Goal: Task Accomplishment & Management: Complete application form

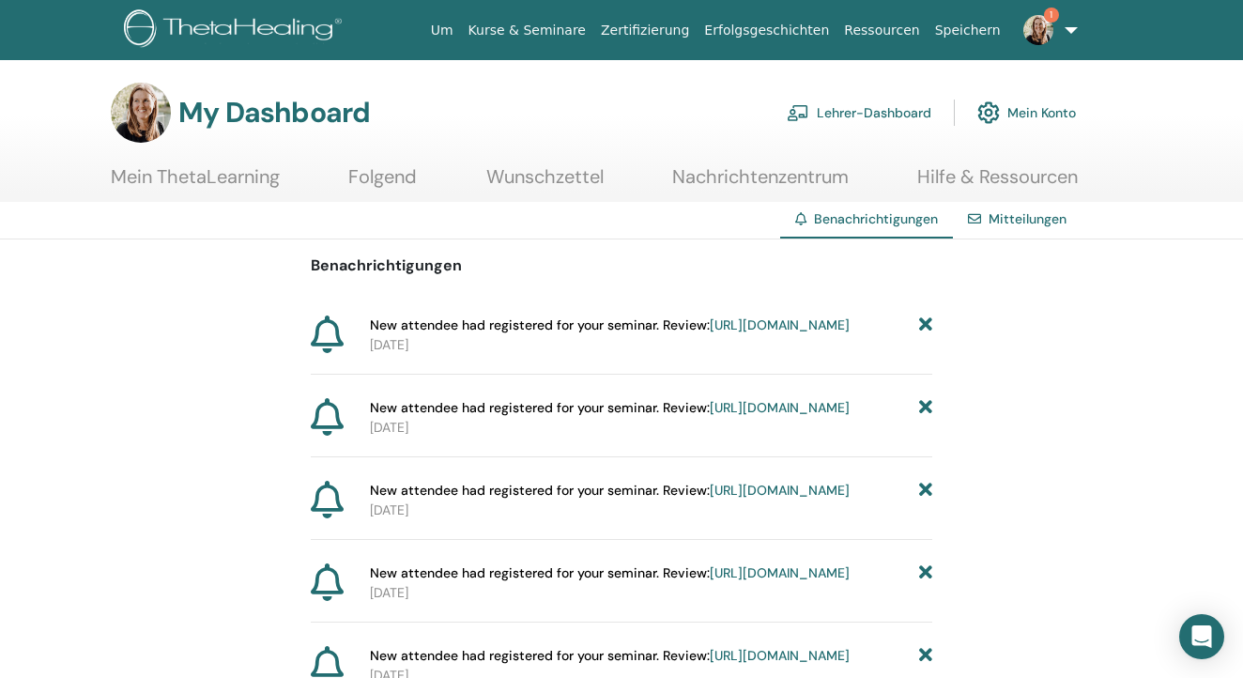
click at [714, 333] on link "https://member.thetahealing.com/instructor/seminar/373647/attendees" at bounding box center [780, 324] width 140 height 17
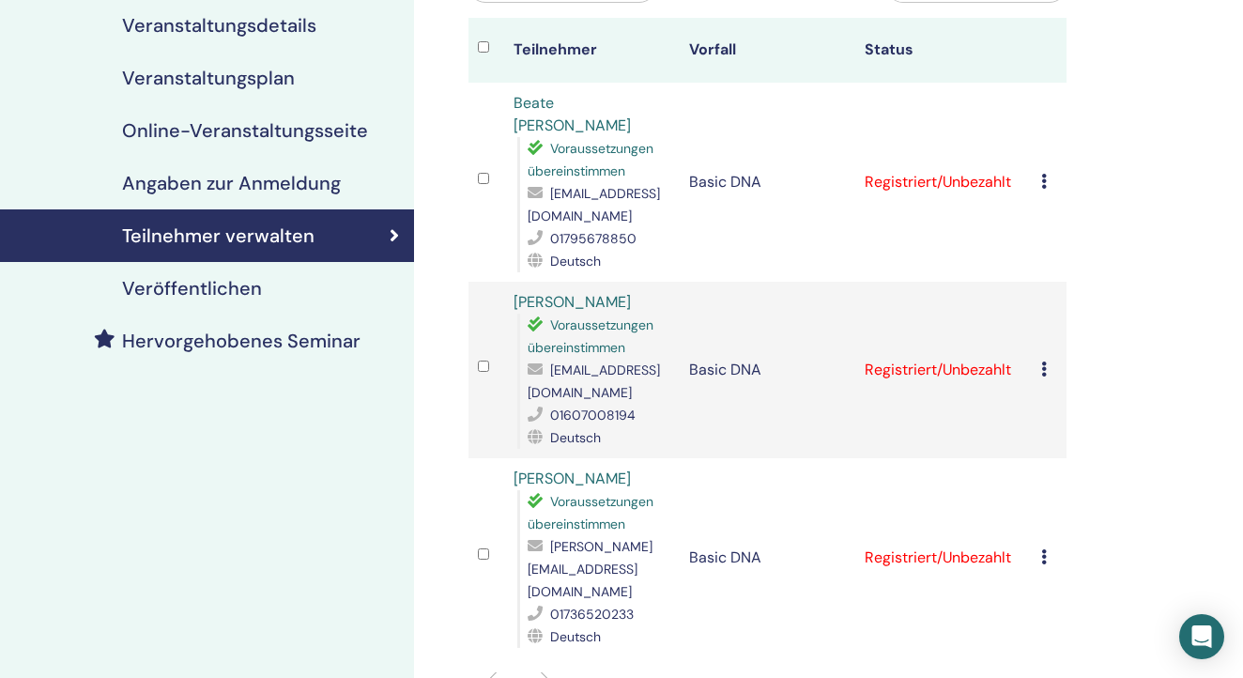
scroll to position [223, 0]
click at [1041, 172] on div "Registrierung stornieren Keine automatische Zertifizierung durchführen Als beza…" at bounding box center [1049, 183] width 16 height 23
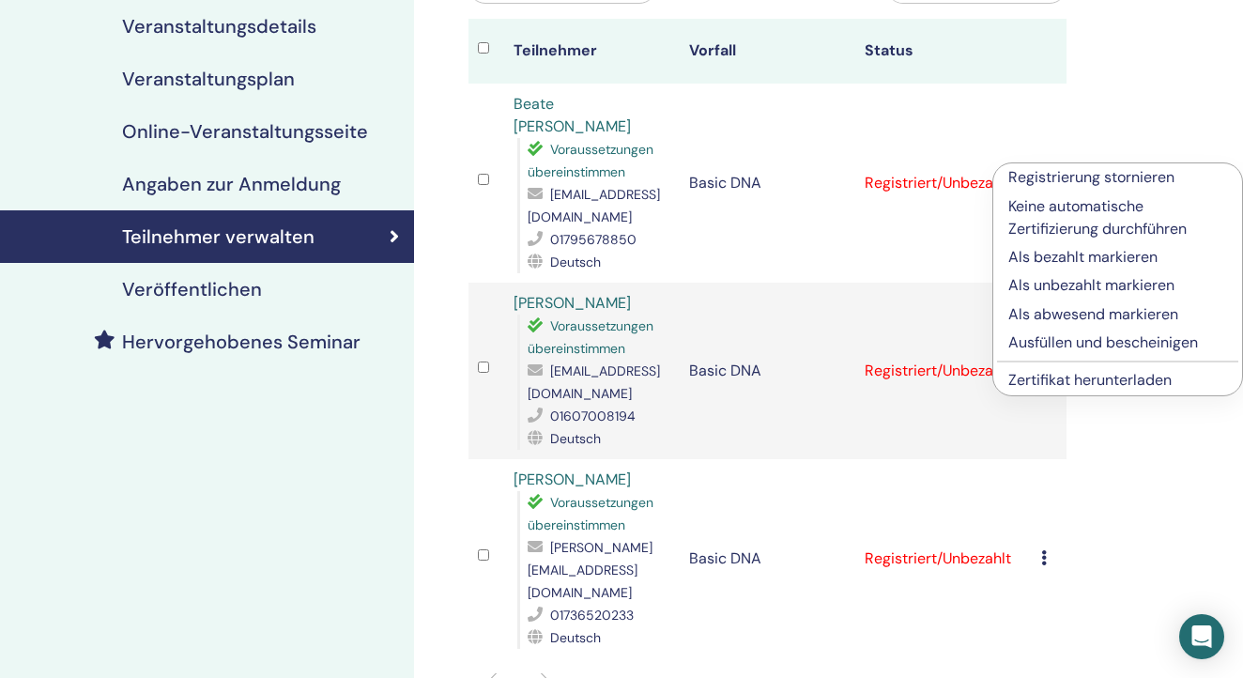
click at [1034, 340] on p "Ausfüllen und bescheinigen" at bounding box center [1117, 342] width 219 height 23
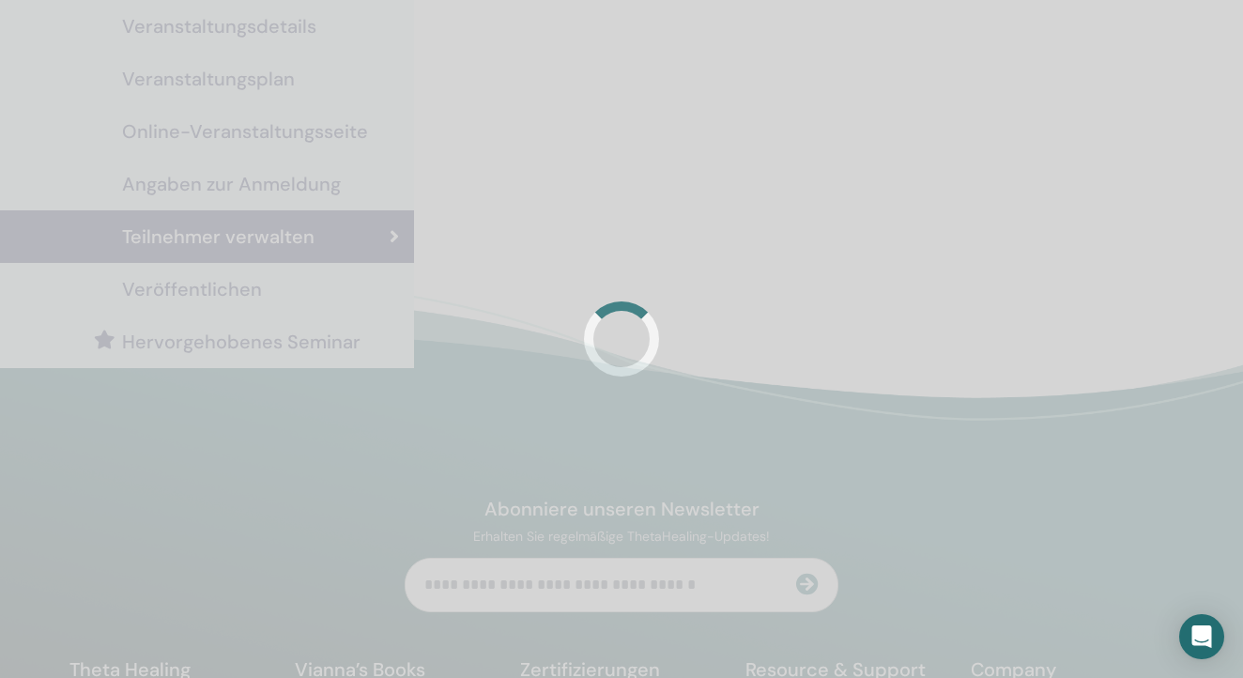
scroll to position [223, 0]
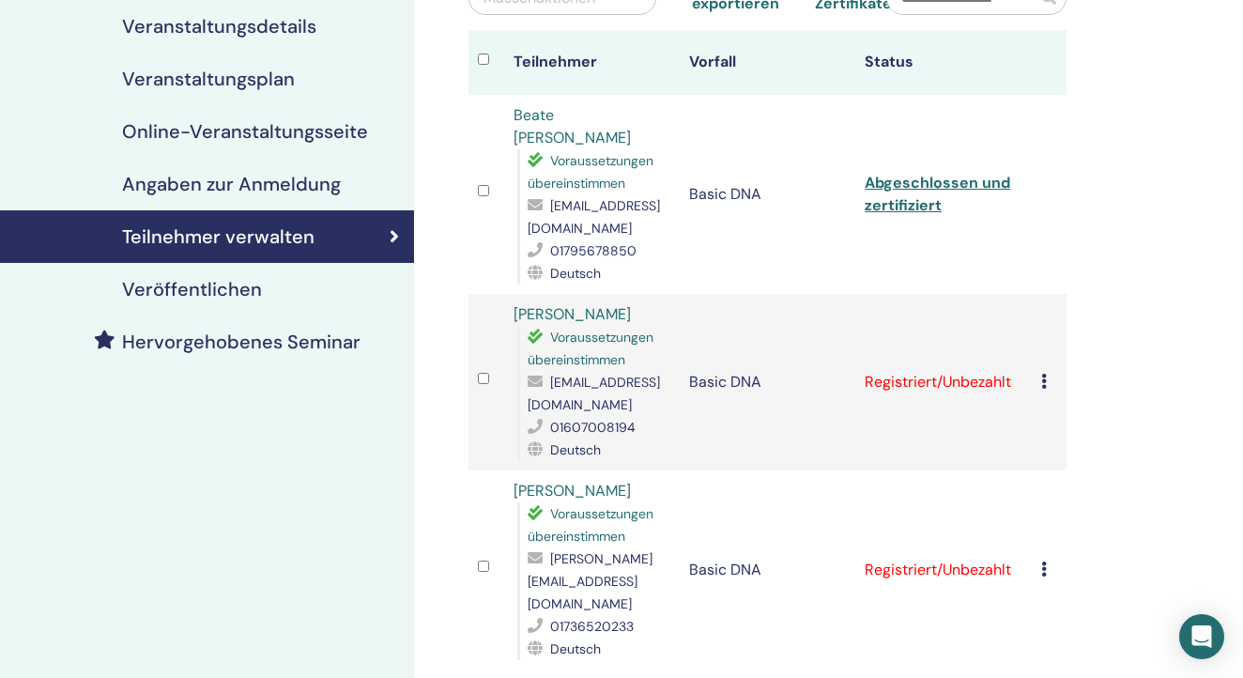
click at [1034, 359] on td "Registrierung stornieren Keine automatische Zertifizierung durchführen Als beza…" at bounding box center [1049, 382] width 35 height 176
click at [1048, 371] on div "Registrierung stornieren Keine automatische Zertifizierung durchführen Als beza…" at bounding box center [1049, 382] width 16 height 23
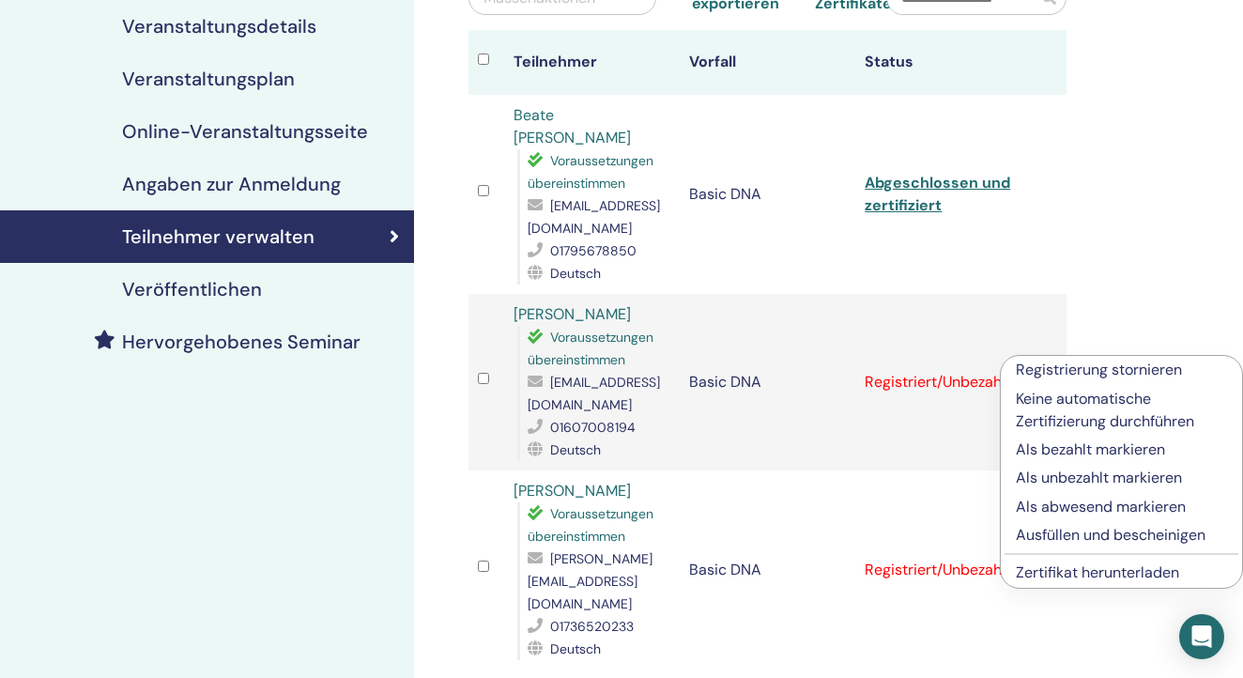
click at [1049, 532] on p "Ausfüllen und bescheinigen" at bounding box center [1121, 535] width 211 height 23
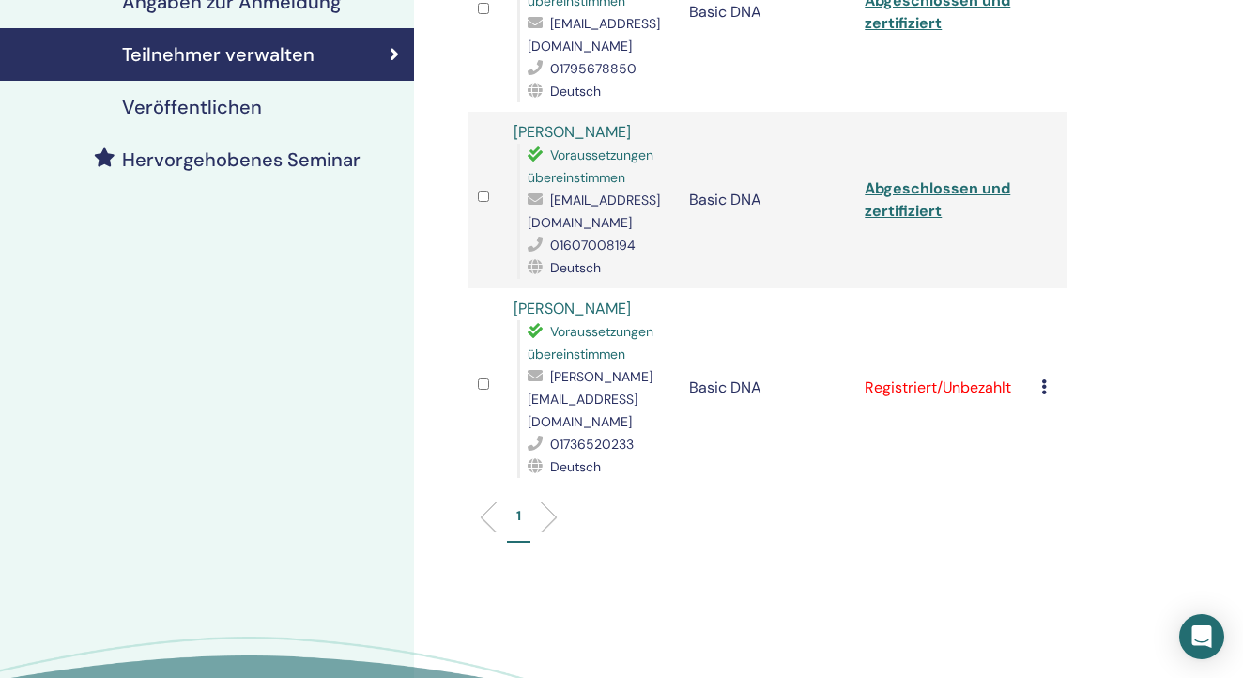
scroll to position [417, 0]
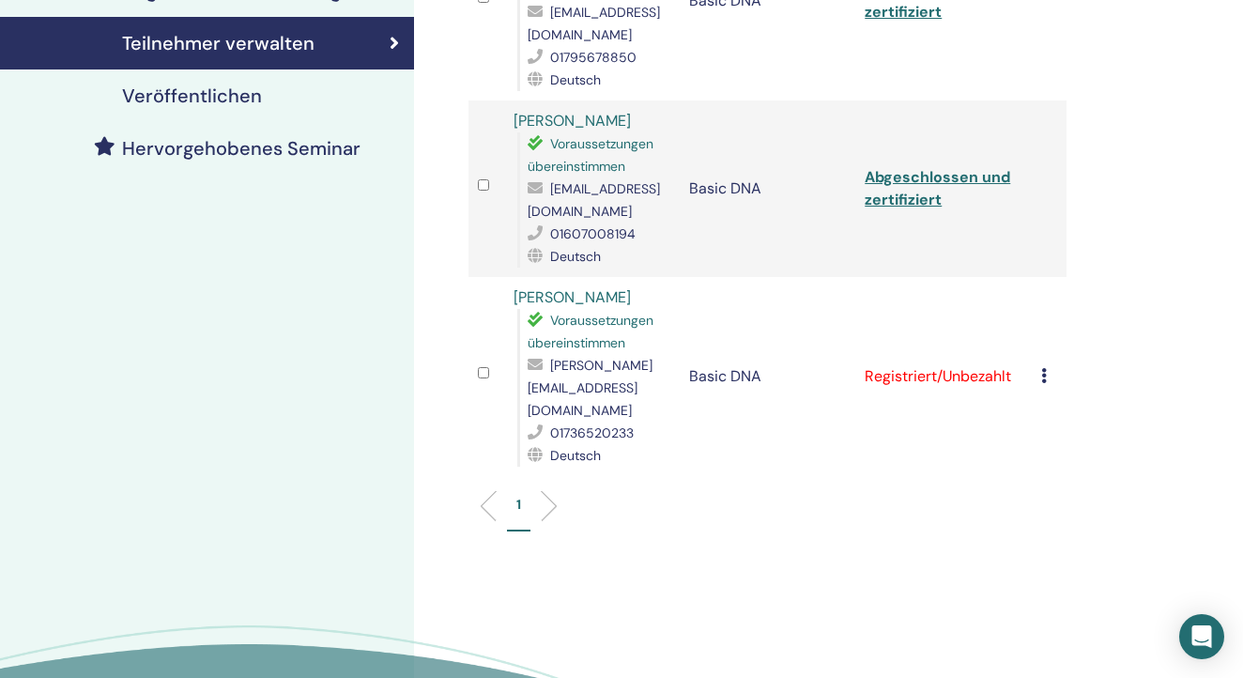
click at [1043, 368] on icon at bounding box center [1044, 375] width 6 height 15
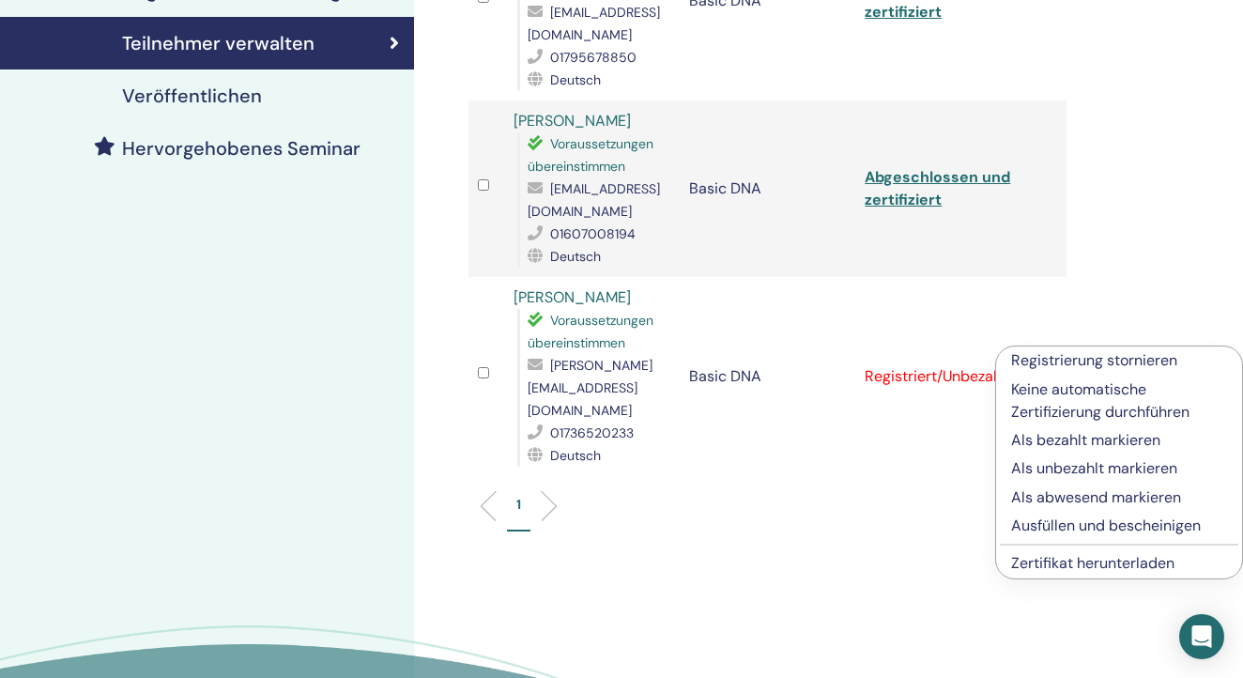
click at [1029, 524] on p "Ausfüllen und bescheinigen" at bounding box center [1119, 525] width 216 height 23
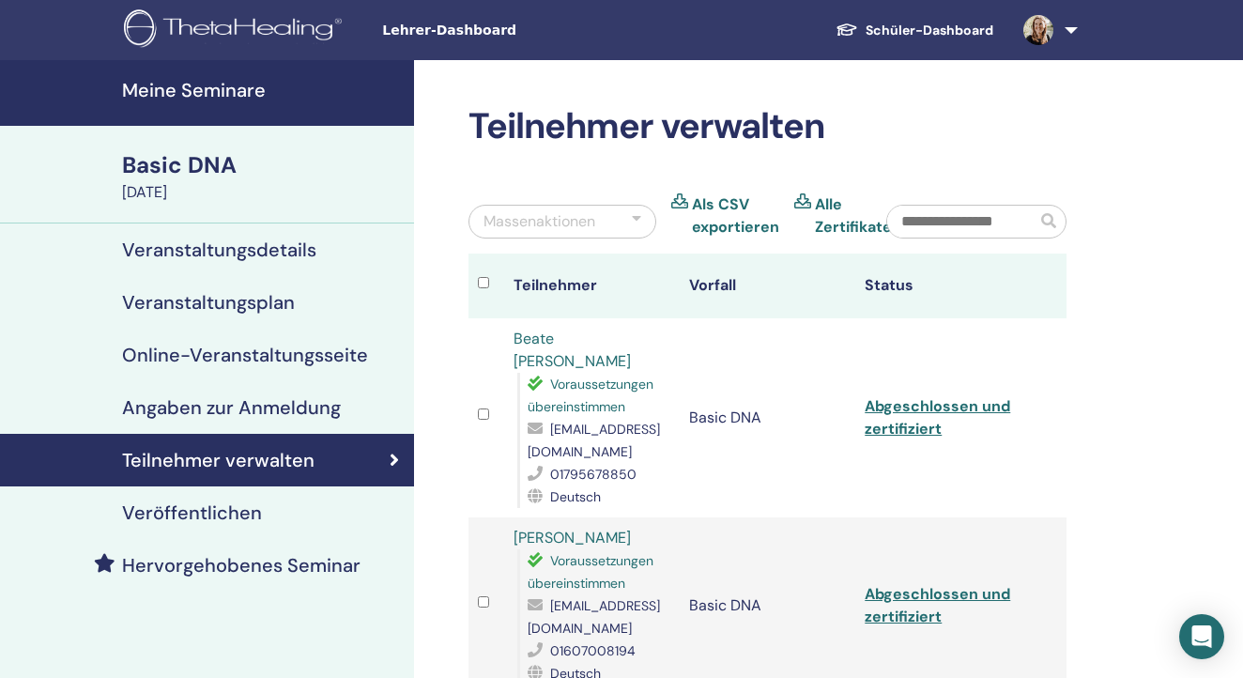
click at [904, 410] on link "Abgeschlossen und zertifiziert" at bounding box center [937, 417] width 145 height 42
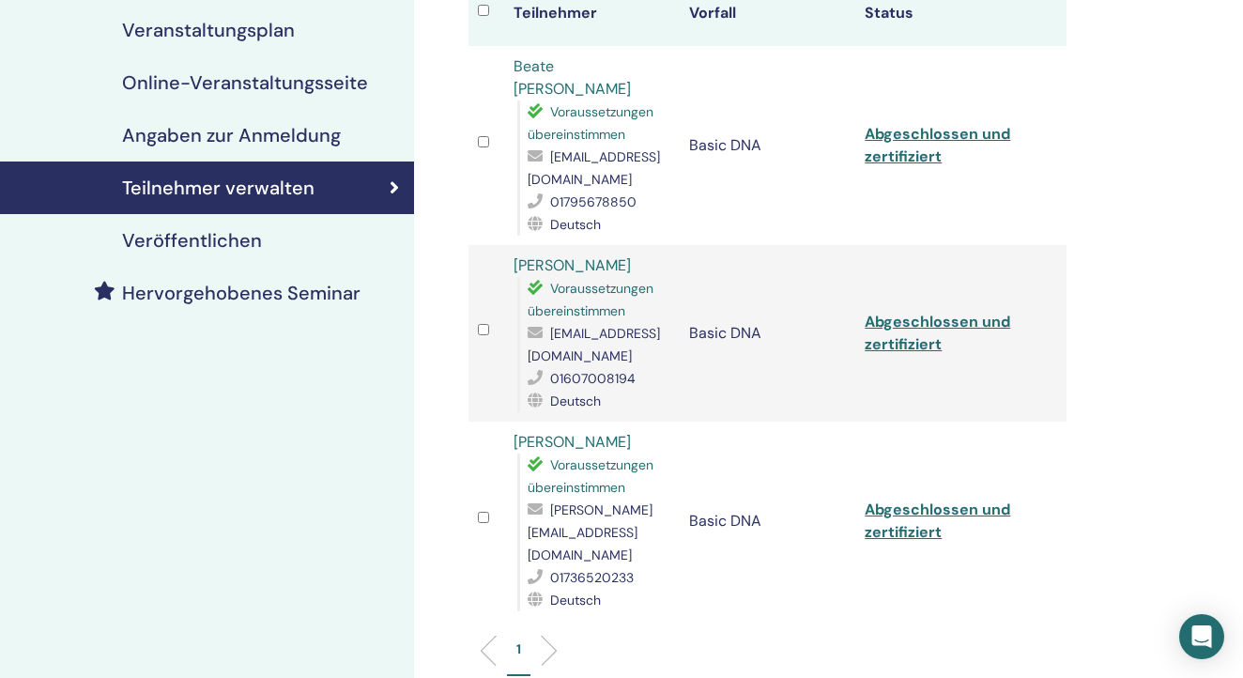
scroll to position [283, 0]
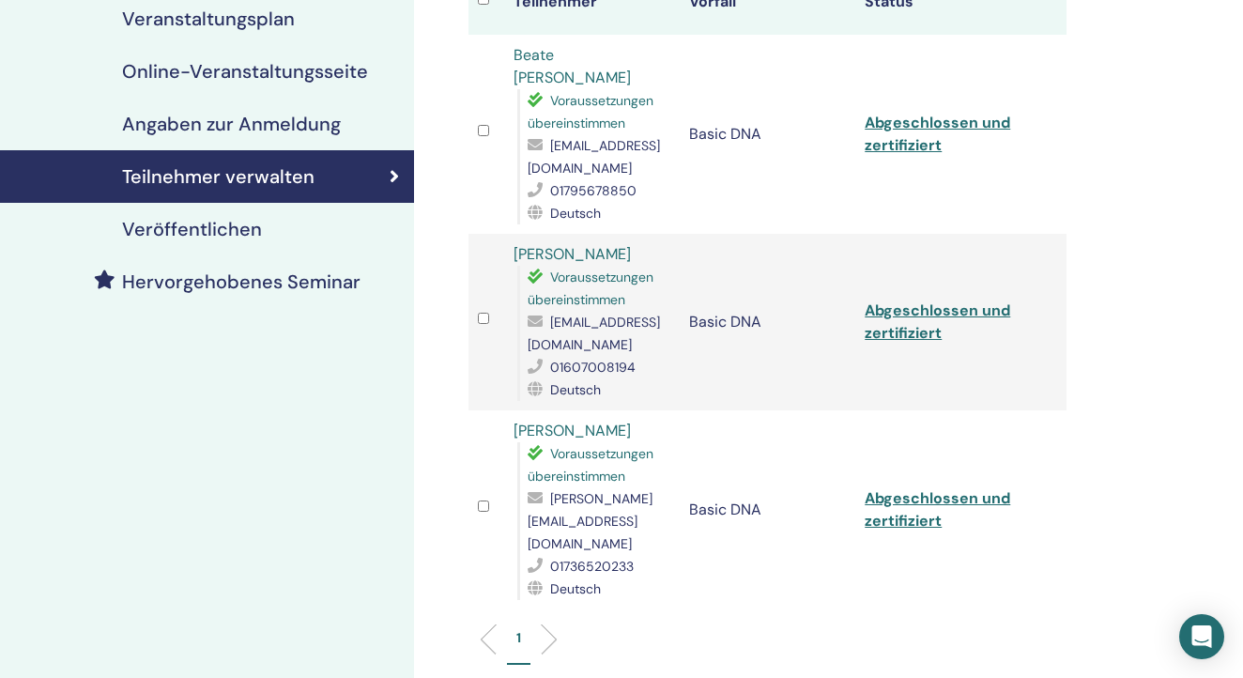
click at [878, 300] on link "Abgeschlossen und zertifiziert" at bounding box center [937, 321] width 145 height 42
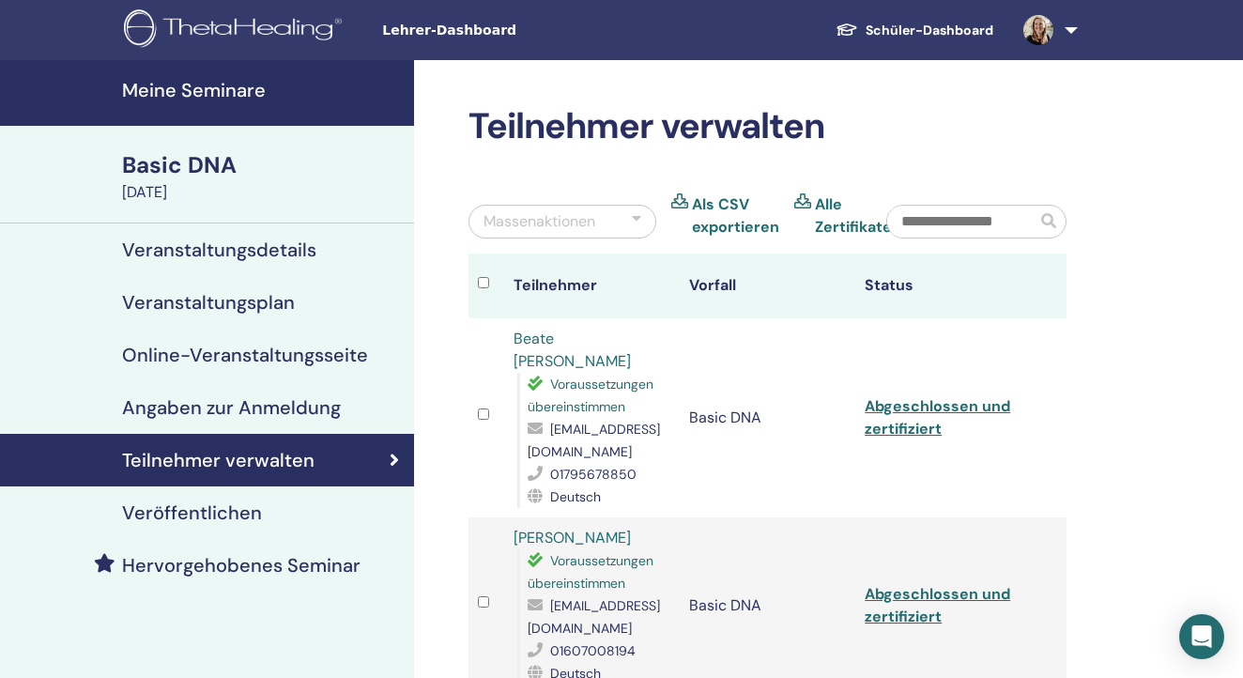
scroll to position [0, 0]
click at [1081, 32] on link at bounding box center [1046, 30] width 77 height 60
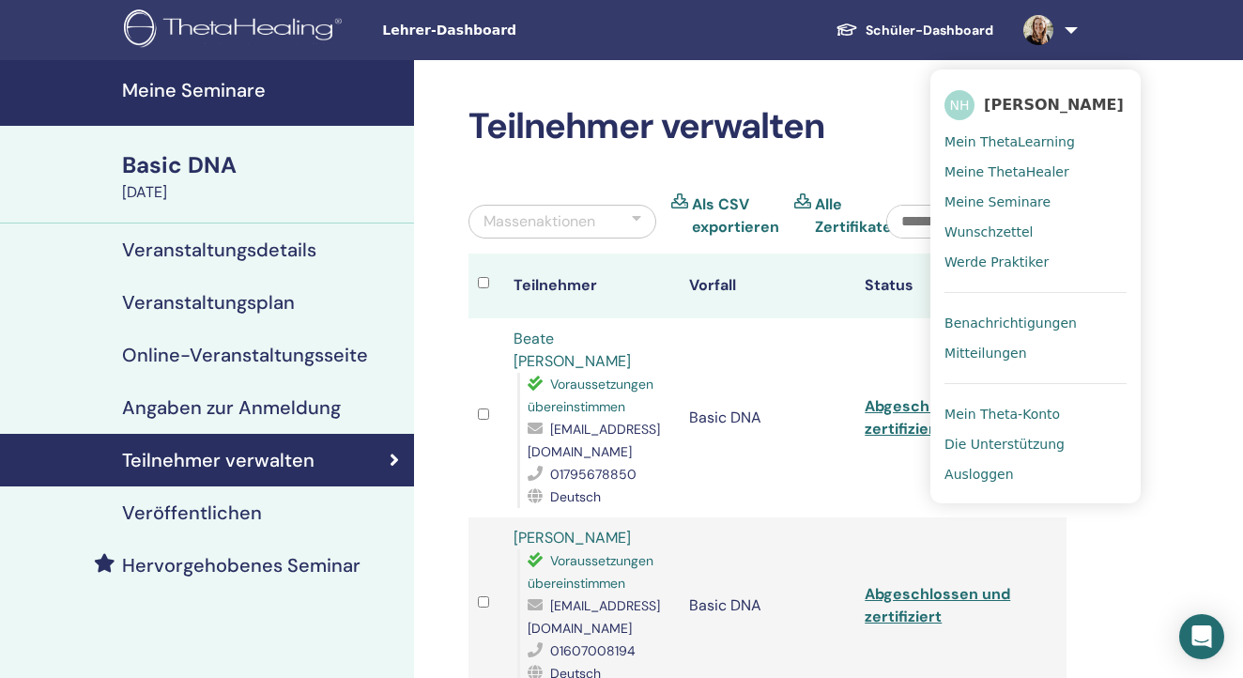
click at [1026, 319] on span "Benachrichtigungen" at bounding box center [1010, 322] width 132 height 17
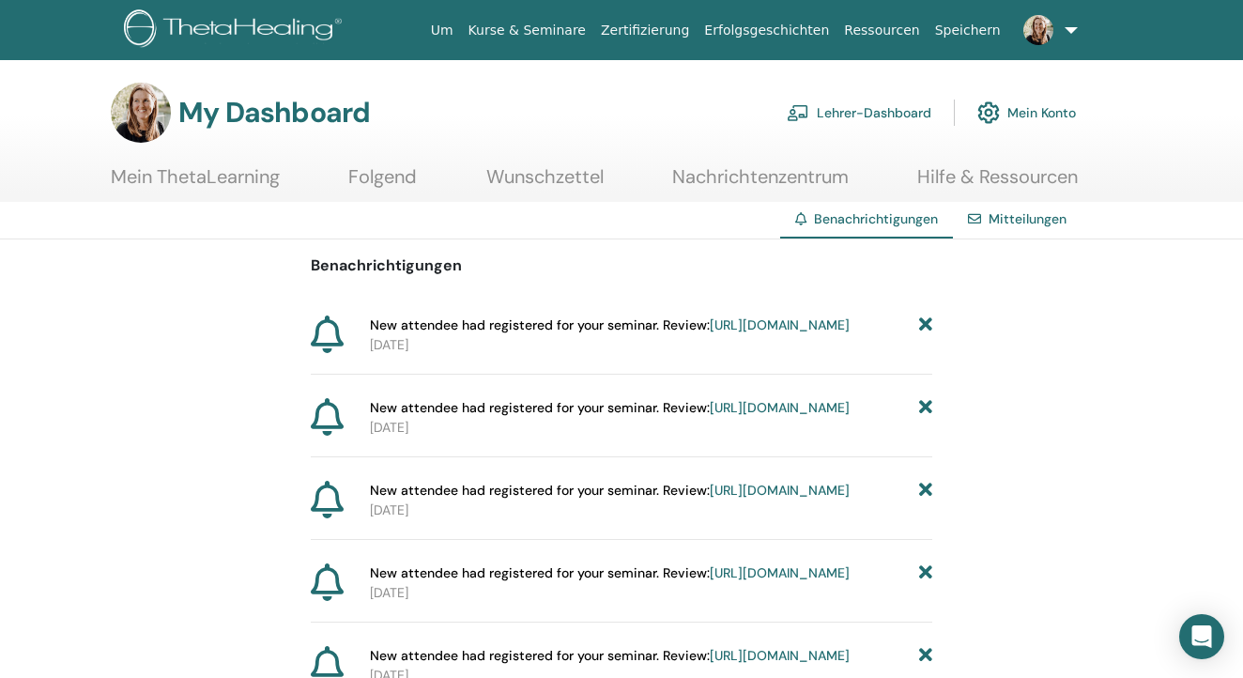
click at [925, 320] on icon at bounding box center [925, 325] width 13 height 20
click at [759, 333] on link "[URL][DOMAIN_NAME]" at bounding box center [780, 324] width 140 height 17
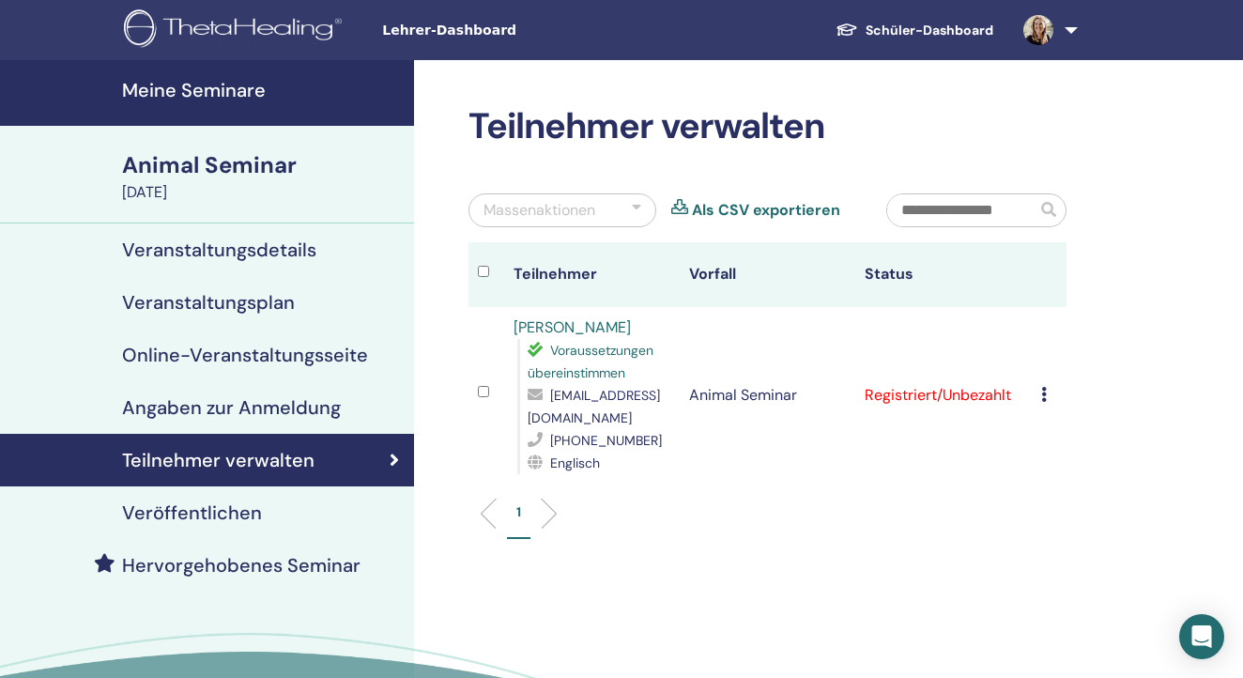
click at [1066, 32] on link at bounding box center [1046, 30] width 77 height 60
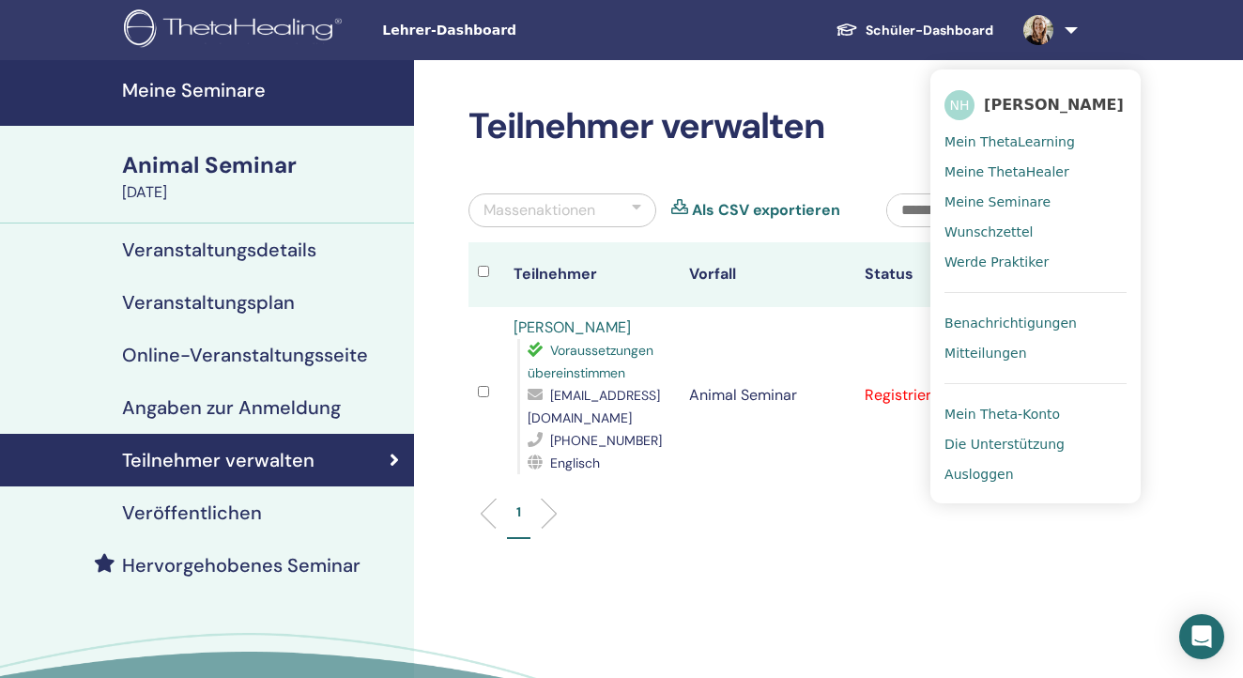
click at [979, 319] on span "Benachrichtigungen" at bounding box center [1010, 322] width 132 height 17
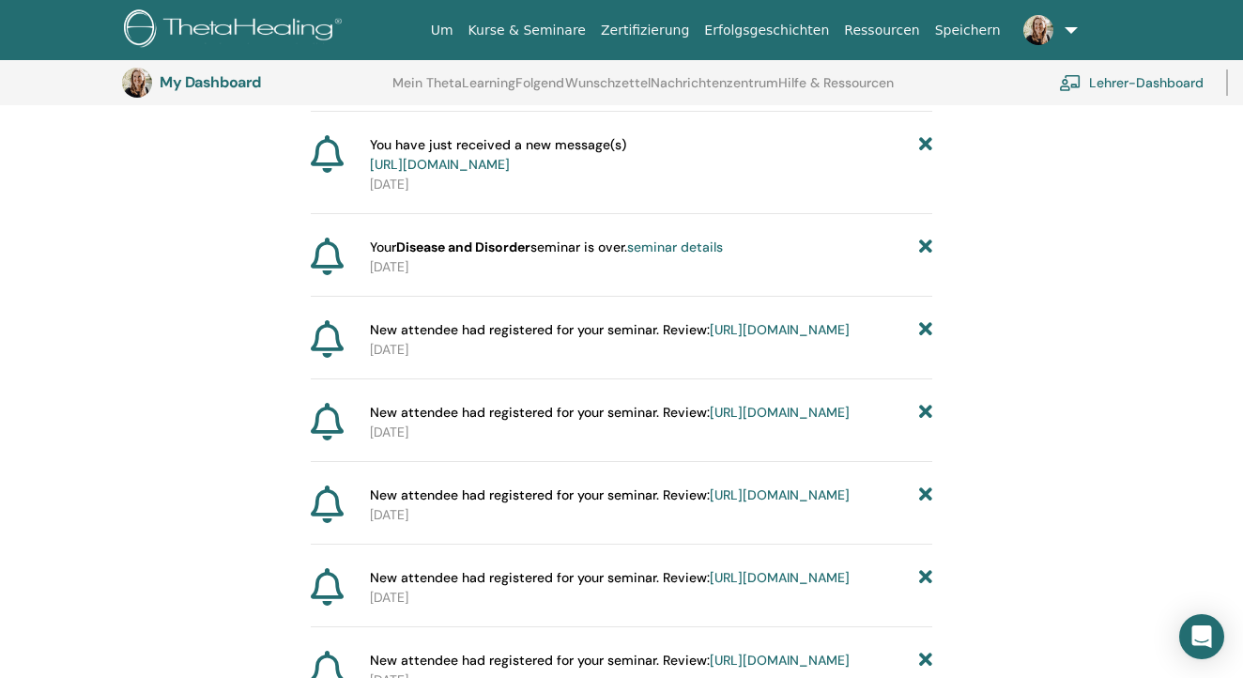
scroll to position [557, 0]
click at [928, 256] on icon at bounding box center [925, 247] width 13 height 20
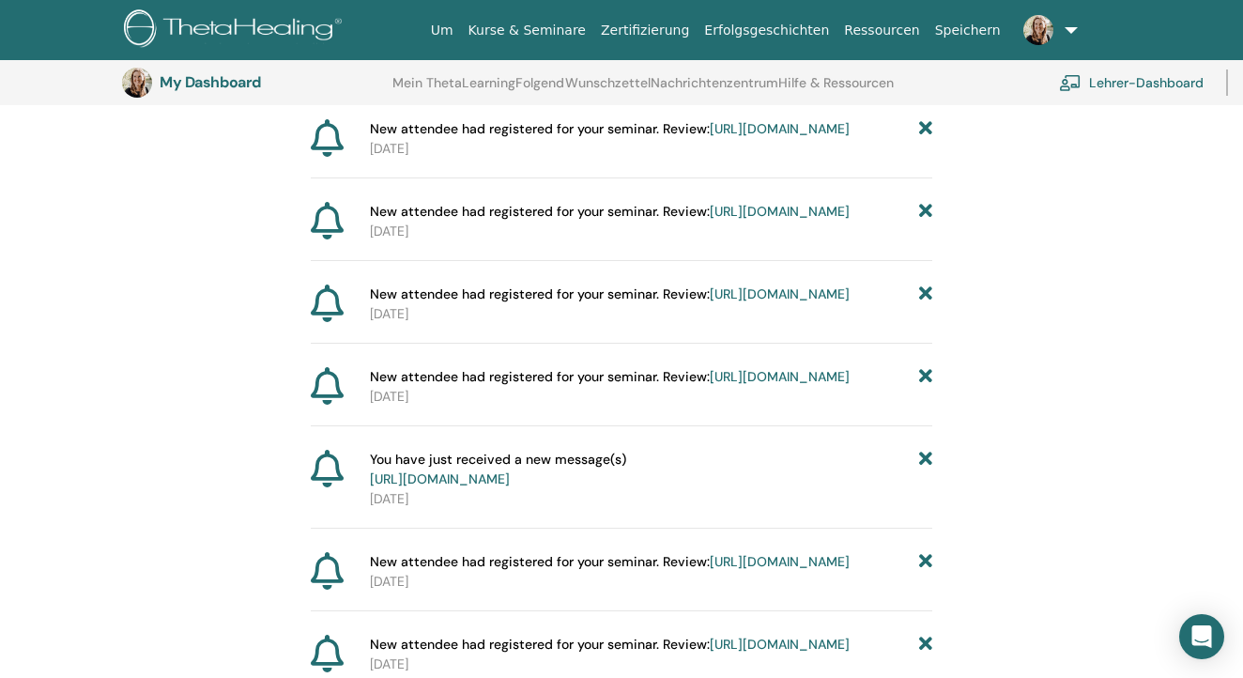
click at [710, 385] on link "[URL][DOMAIN_NAME]" at bounding box center [780, 376] width 140 height 17
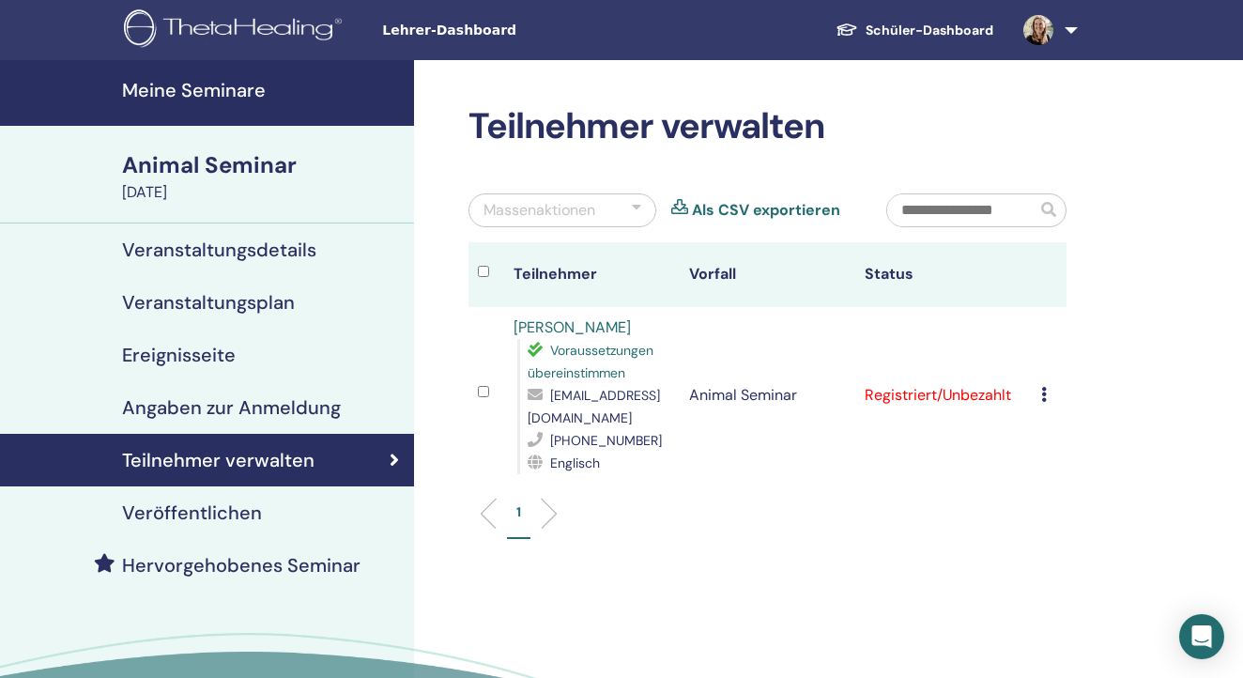
click at [1065, 32] on link at bounding box center [1046, 30] width 77 height 60
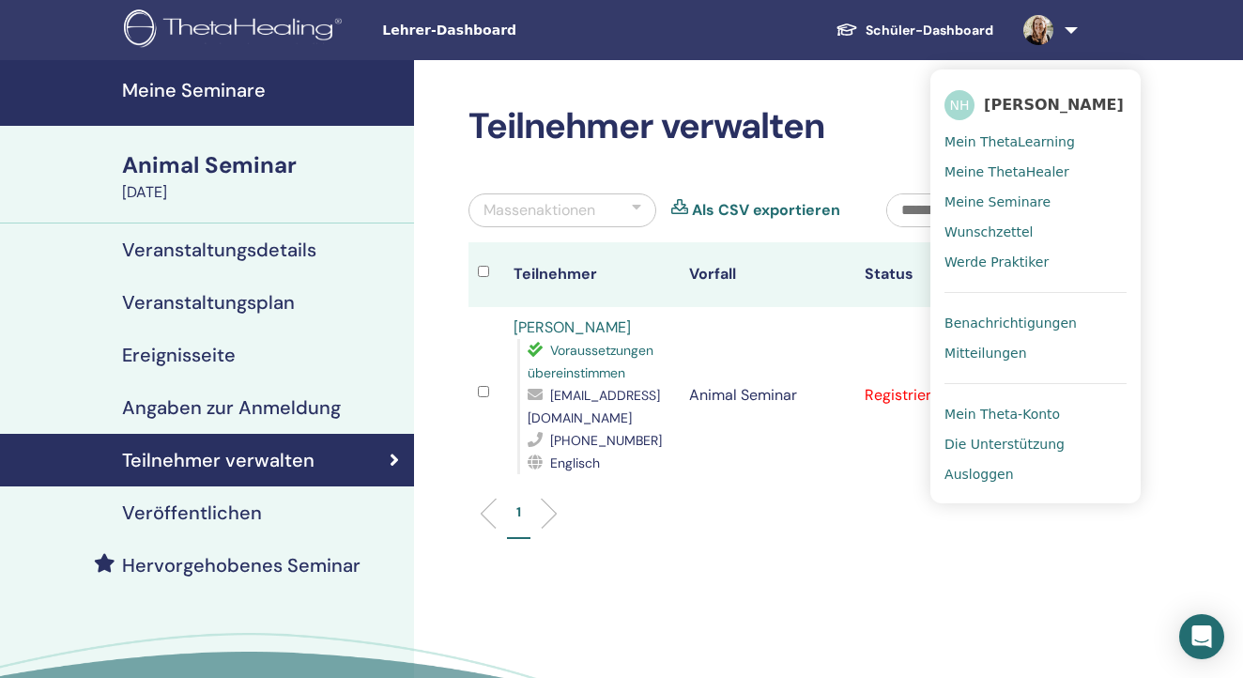
click at [993, 315] on span "Benachrichtigungen" at bounding box center [1010, 322] width 132 height 17
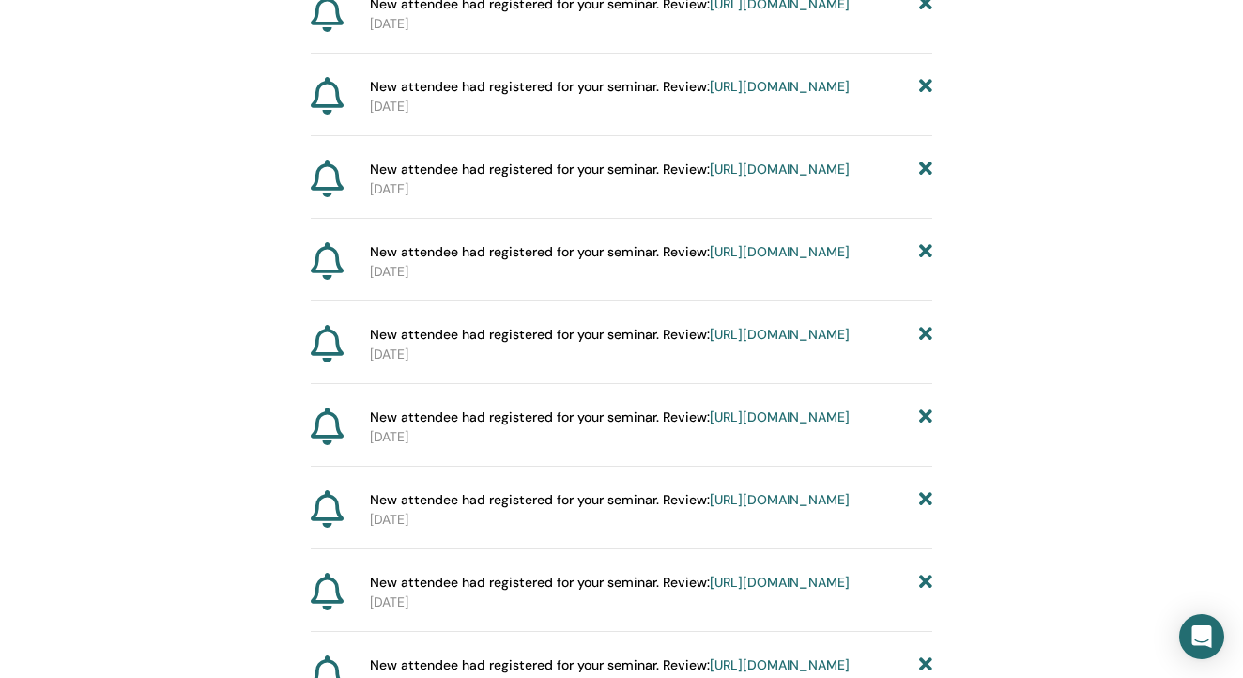
scroll to position [892, 0]
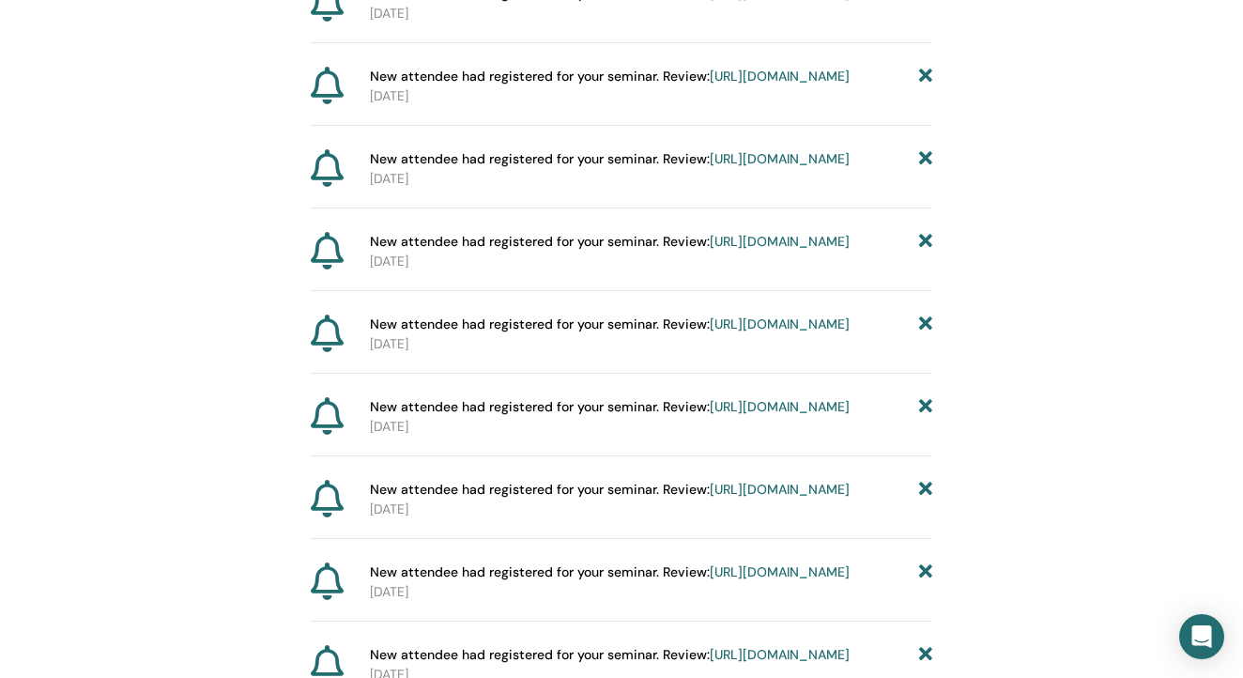
click at [710, 167] on link "https://member.thetahealing.com/instructor/seminar/373648/attendees" at bounding box center [780, 158] width 140 height 17
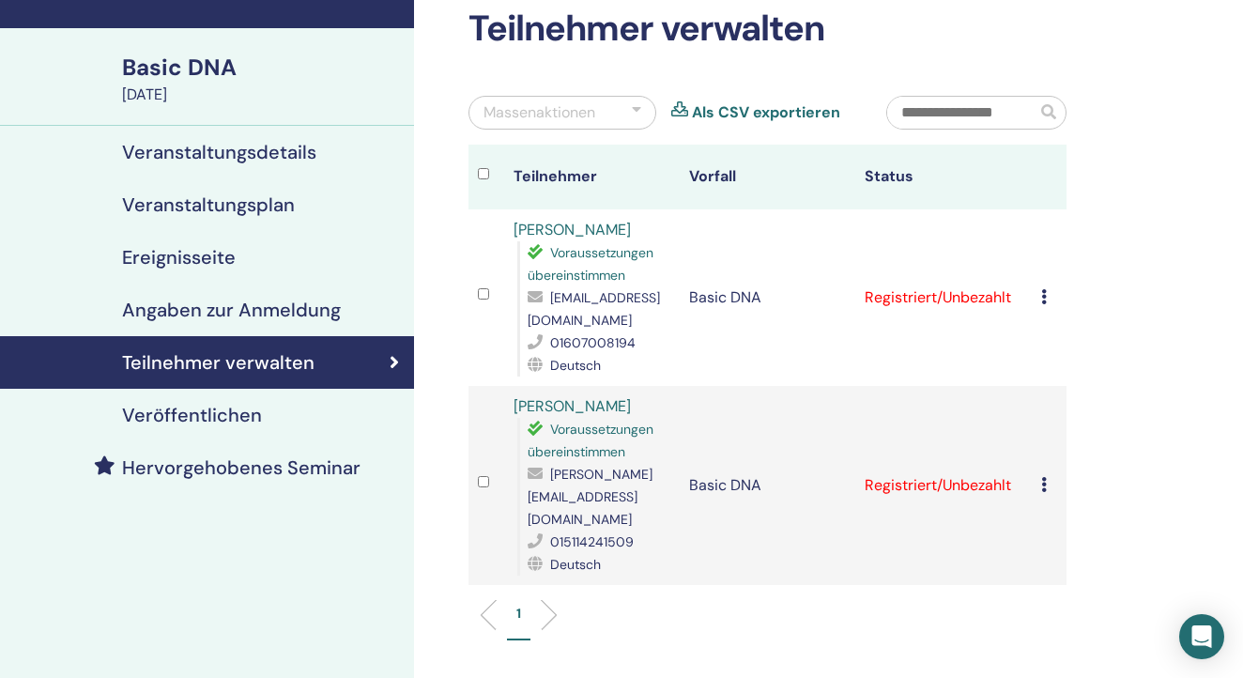
scroll to position [98, 0]
click at [1039, 468] on td "Registrierung stornieren Keine automatische Zertifizierung durchführen Als beza…" at bounding box center [1049, 485] width 35 height 199
click at [1042, 477] on icon at bounding box center [1044, 484] width 6 height 15
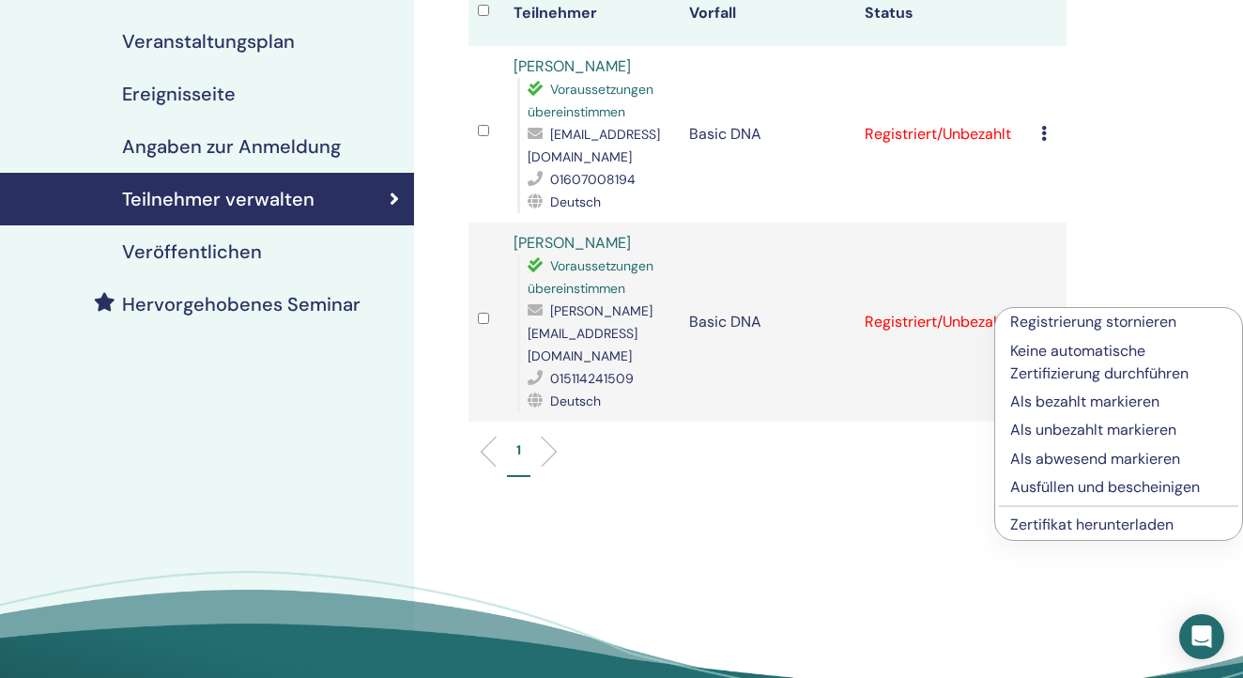
scroll to position [262, 0]
click at [1032, 485] on p "Ausfüllen und bescheinigen" at bounding box center [1118, 486] width 217 height 23
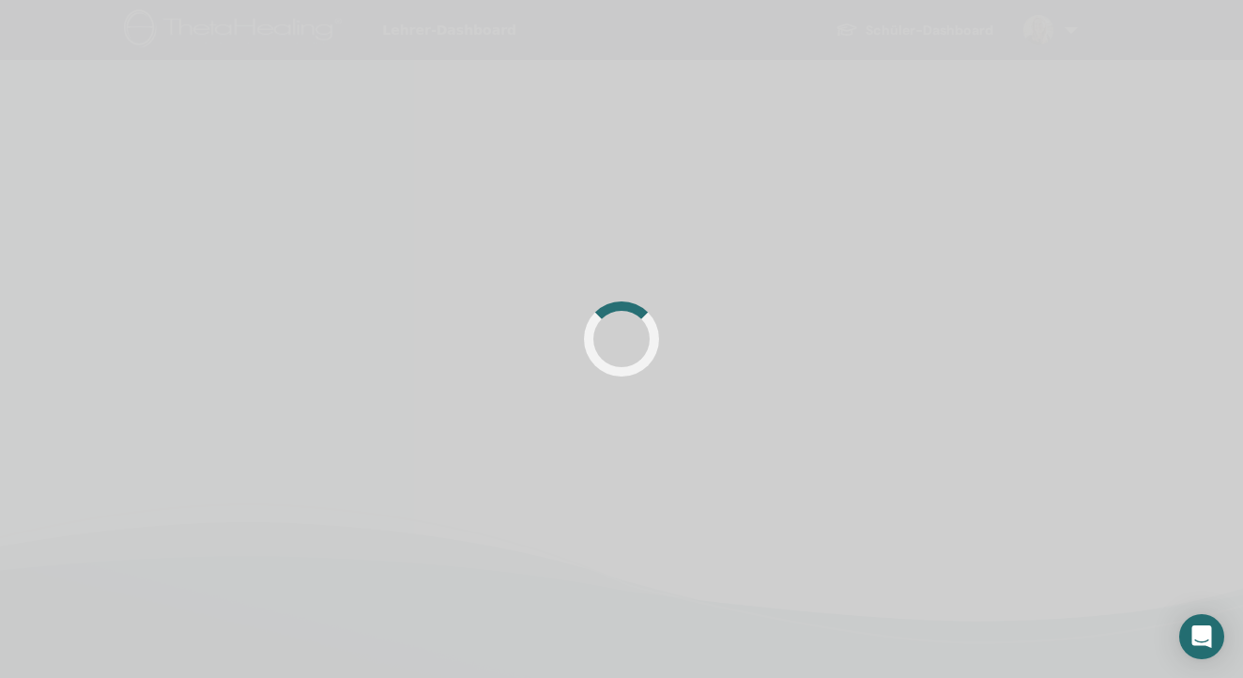
scroll to position [262, 0]
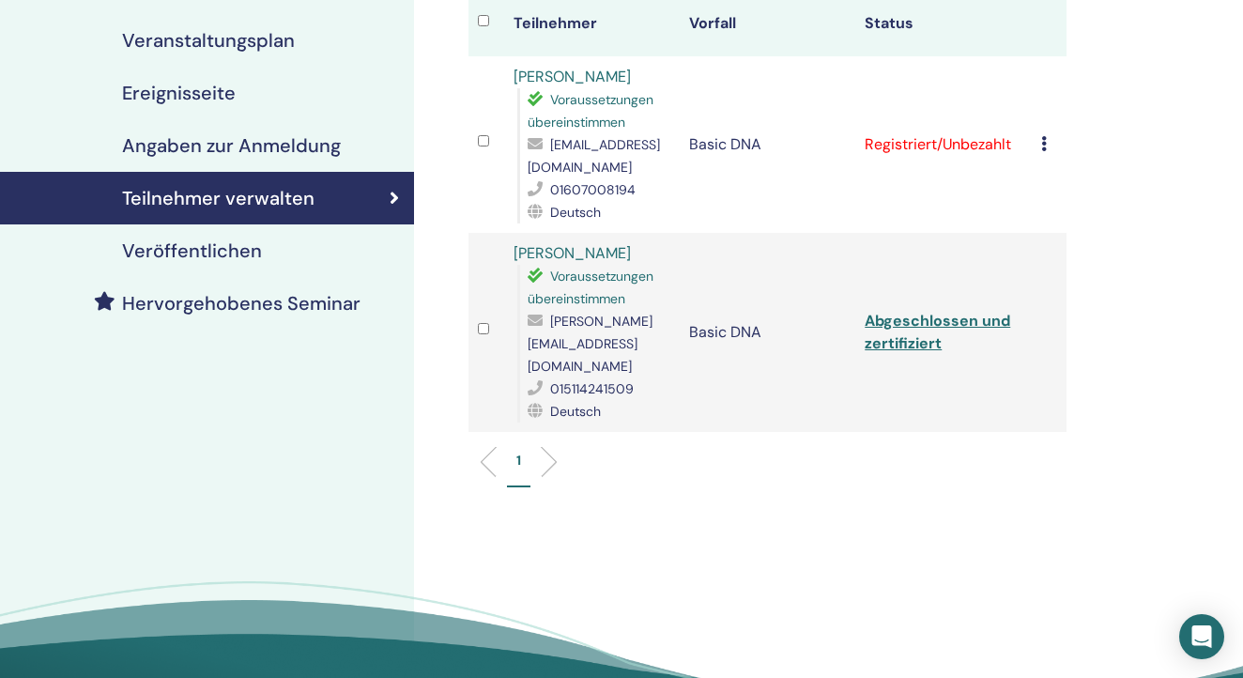
click at [900, 317] on link "Abgeschlossen und zertifiziert" at bounding box center [937, 332] width 145 height 42
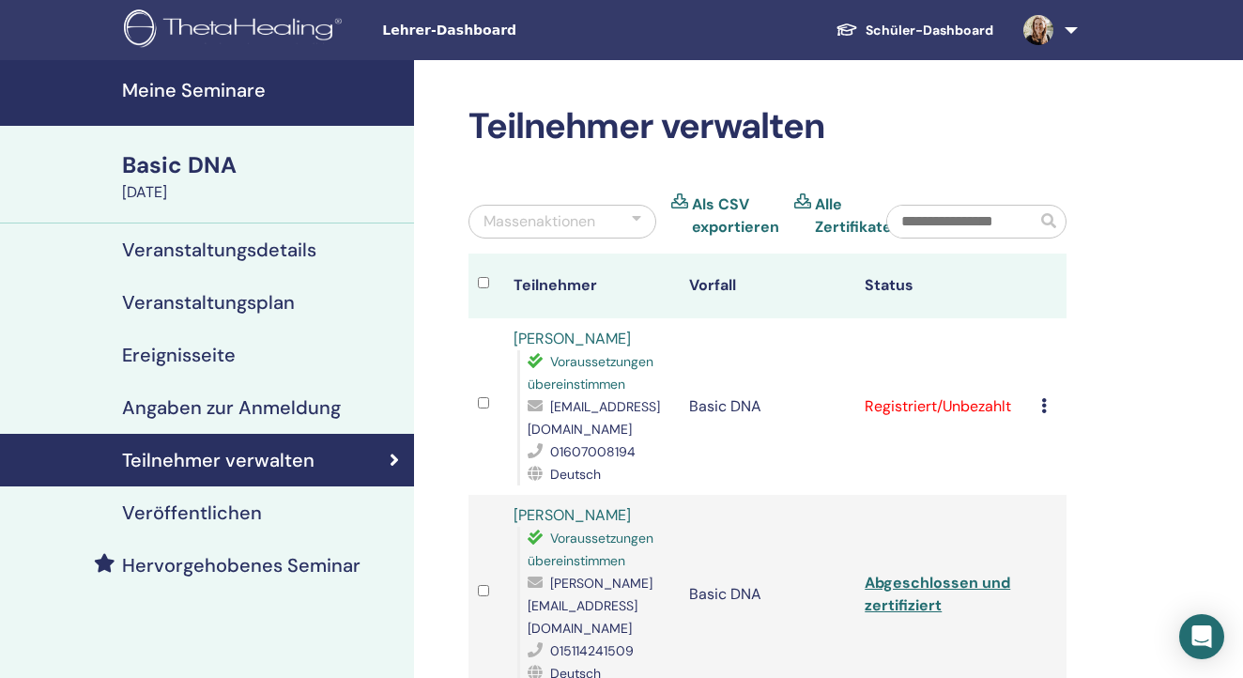
scroll to position [0, 0]
click at [906, 573] on link "Abgeschlossen und zertifiziert" at bounding box center [937, 594] width 145 height 42
click at [1072, 33] on link at bounding box center [1046, 30] width 77 height 60
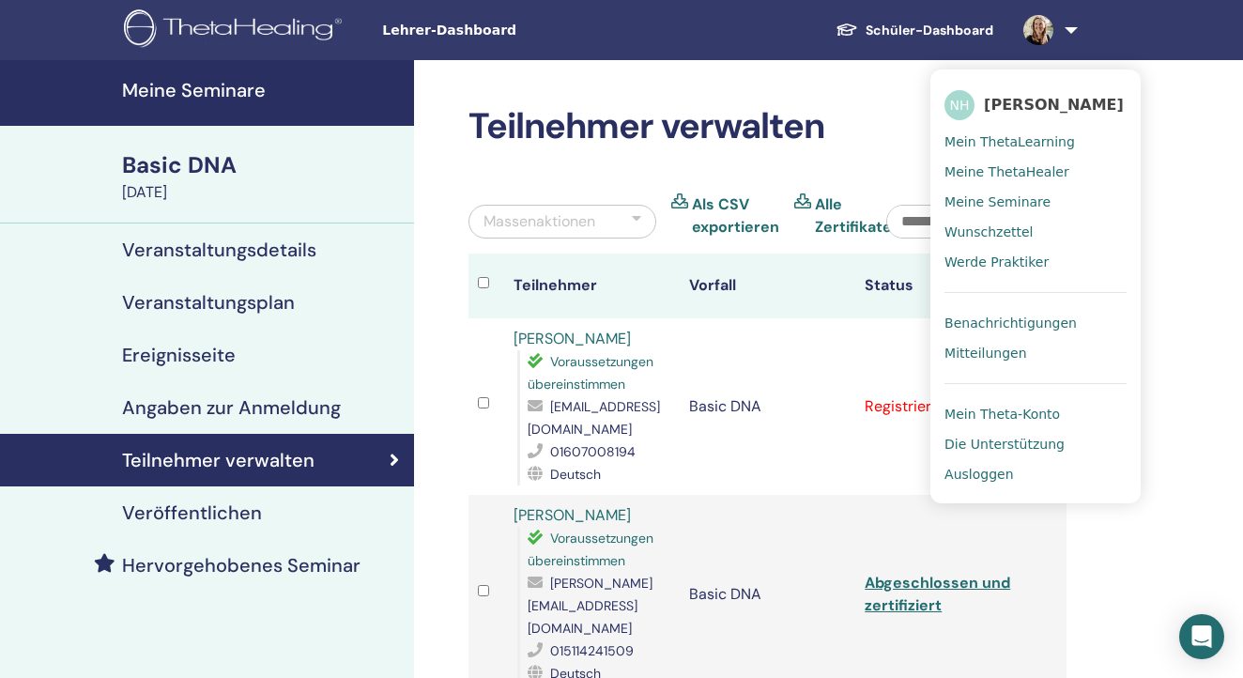
click at [1028, 316] on span "Benachrichtigungen" at bounding box center [1010, 322] width 132 height 17
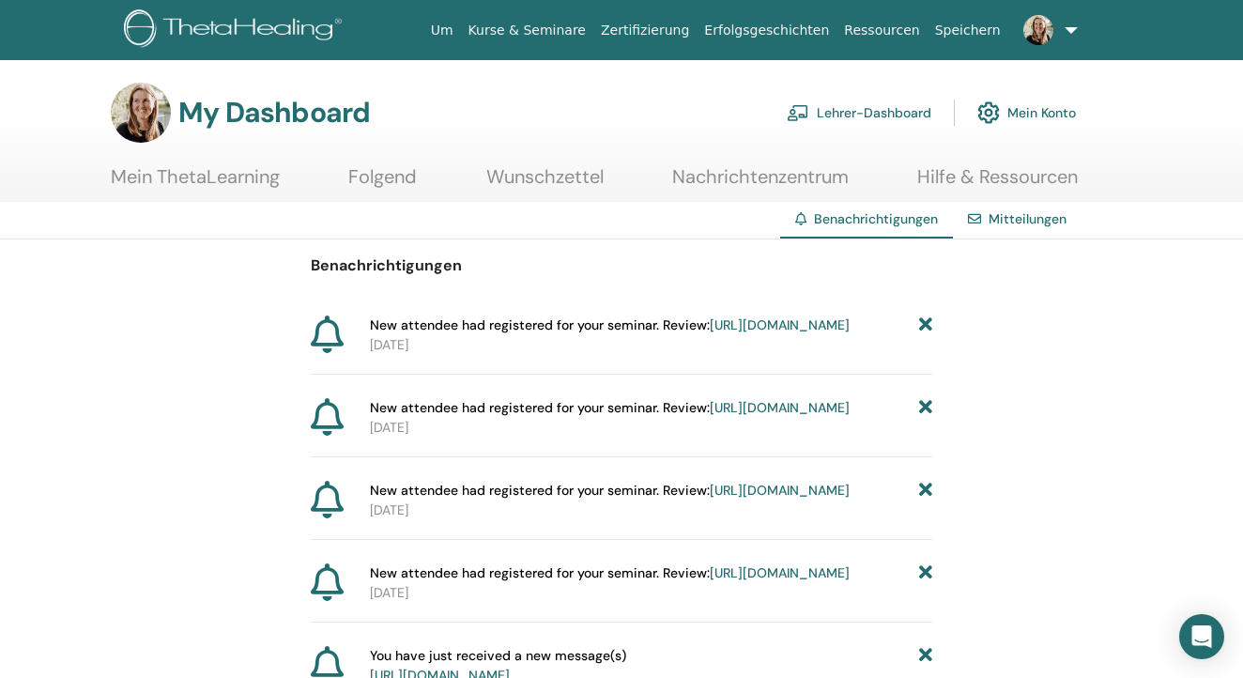
click at [710, 333] on link "https://member.thetahealing.com/instructor/seminar/369426/attendees" at bounding box center [780, 324] width 140 height 17
